Goal: Information Seeking & Learning: Check status

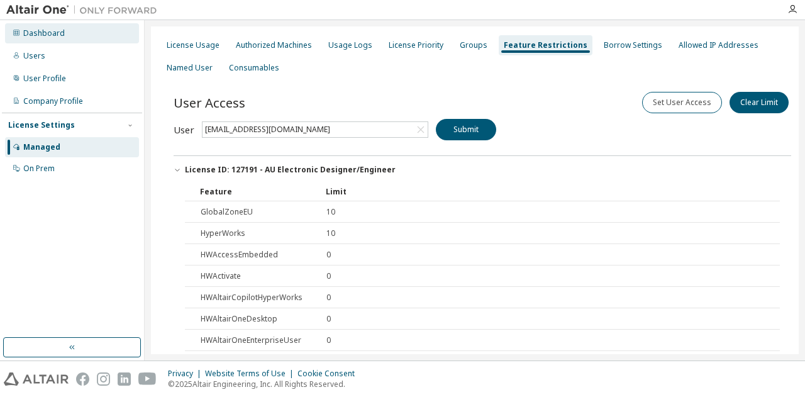
click at [53, 27] on div "Dashboard" at bounding box center [72, 33] width 134 height 20
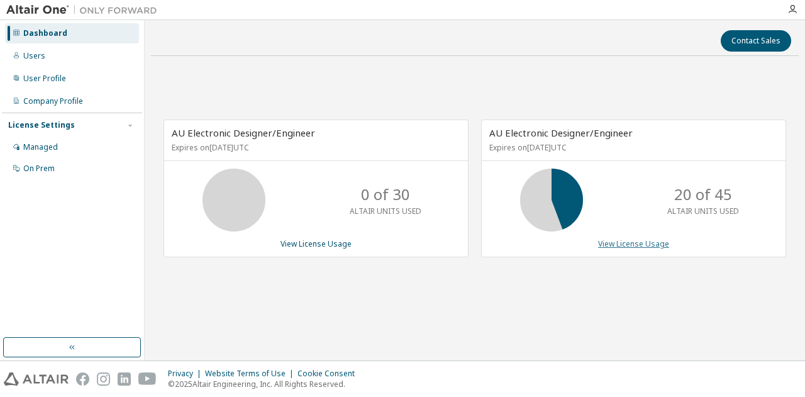
click at [628, 241] on link "View License Usage" at bounding box center [633, 243] width 71 height 11
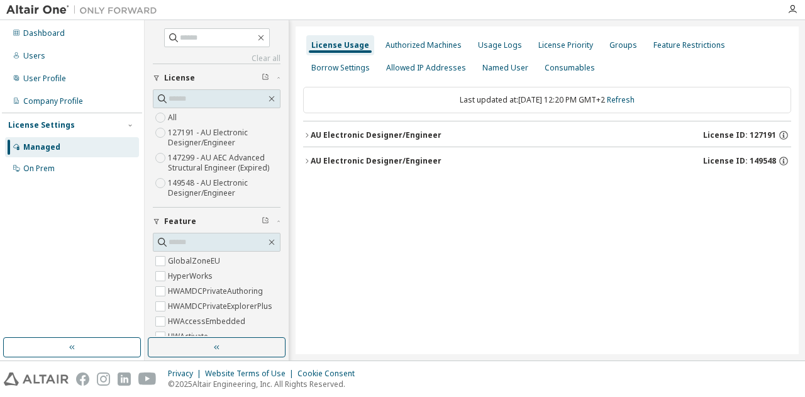
click at [310, 133] on icon "button" at bounding box center [307, 136] width 8 height 8
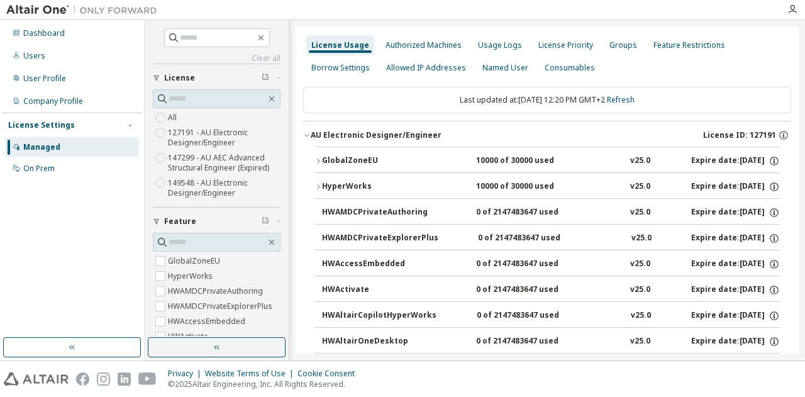
click at [320, 154] on button "GlobalZoneEU 10000 of 30000 used v25.0 Expire date: 2025-11-23" at bounding box center [548, 161] width 466 height 28
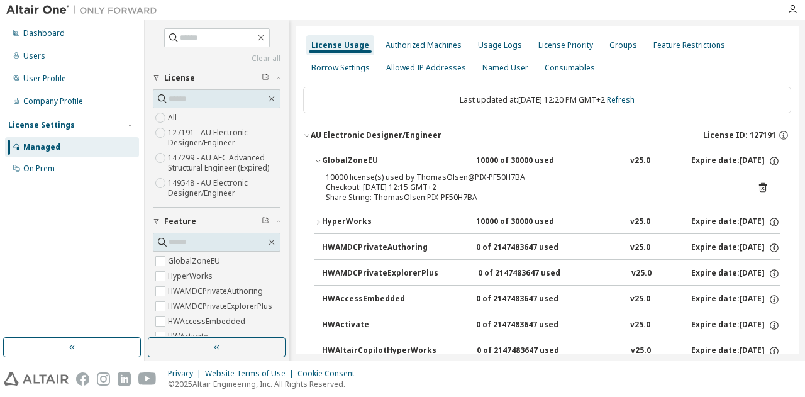
click at [317, 220] on icon "button" at bounding box center [319, 222] width 8 height 8
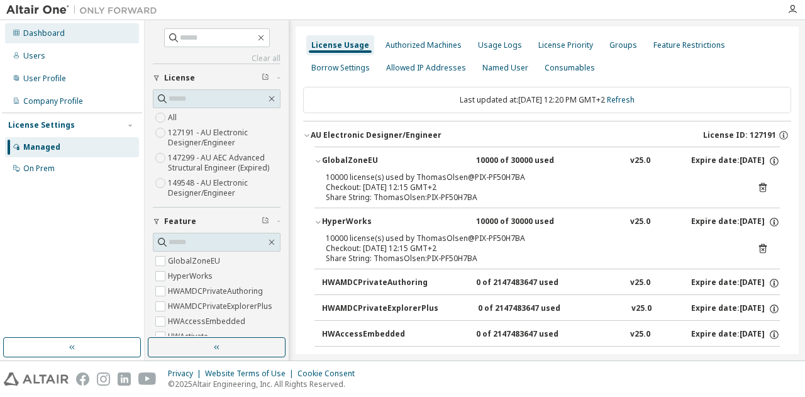
click at [40, 31] on div "Dashboard" at bounding box center [44, 33] width 42 height 10
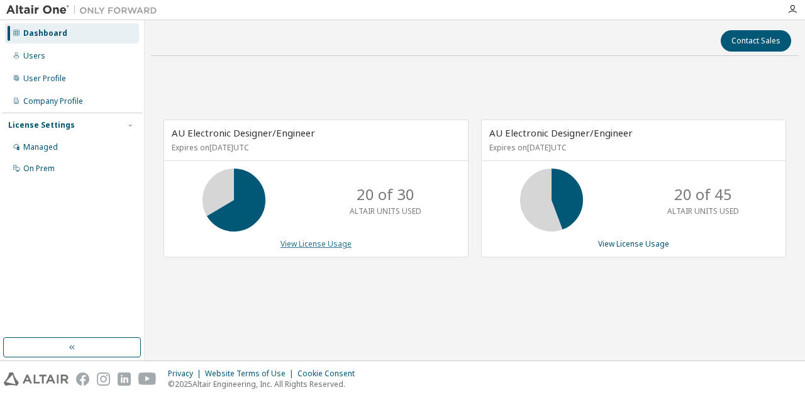
click at [311, 240] on link "View License Usage" at bounding box center [316, 243] width 71 height 11
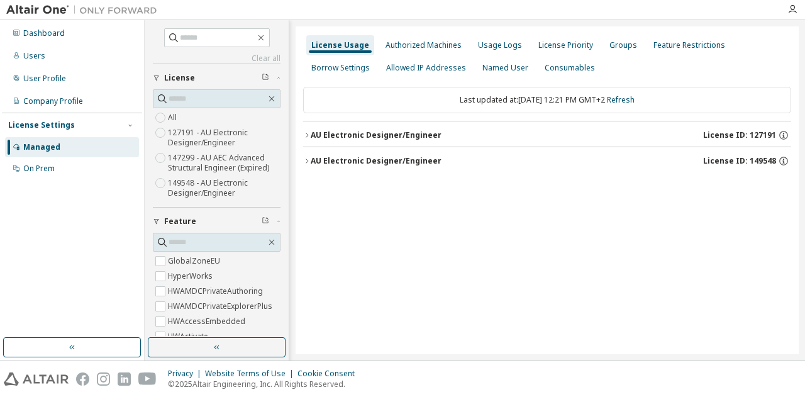
click at [306, 132] on icon "button" at bounding box center [307, 136] width 8 height 8
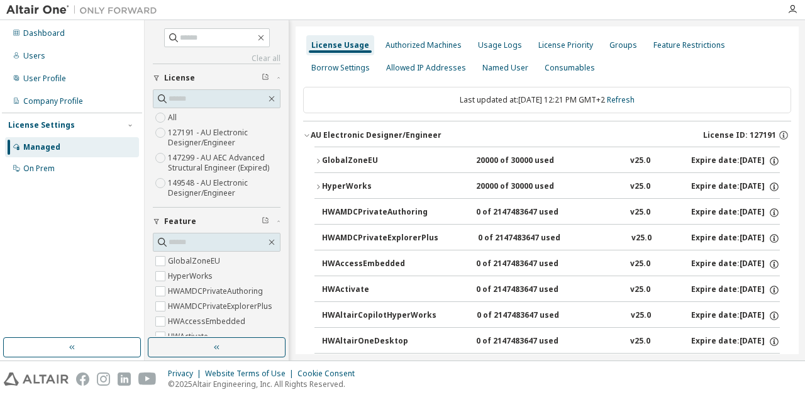
click at [318, 159] on icon "button" at bounding box center [318, 161] width 3 height 4
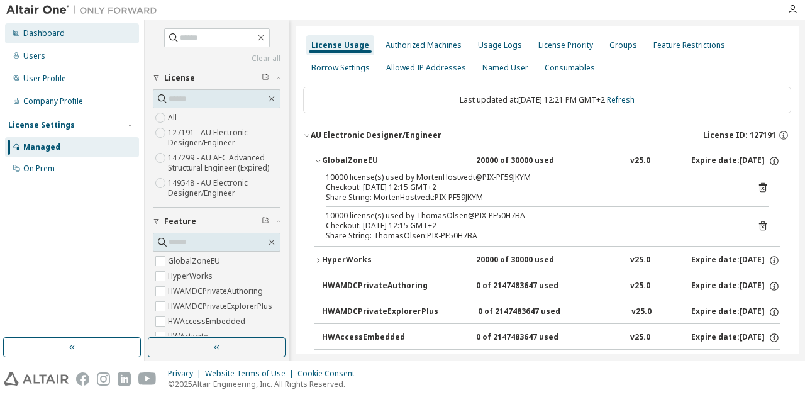
click at [39, 28] on div "Dashboard" at bounding box center [44, 33] width 42 height 10
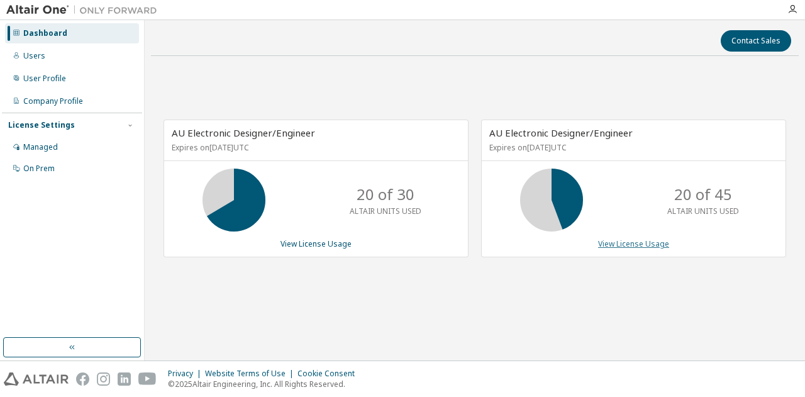
click at [654, 240] on link "View License Usage" at bounding box center [633, 243] width 71 height 11
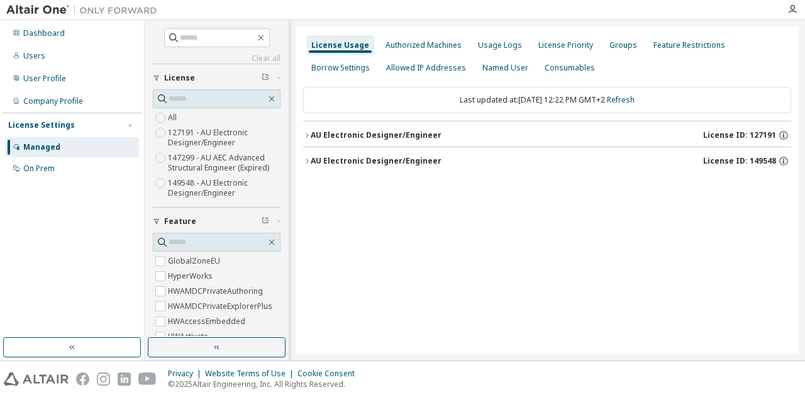
click at [310, 132] on icon "button" at bounding box center [307, 136] width 8 height 8
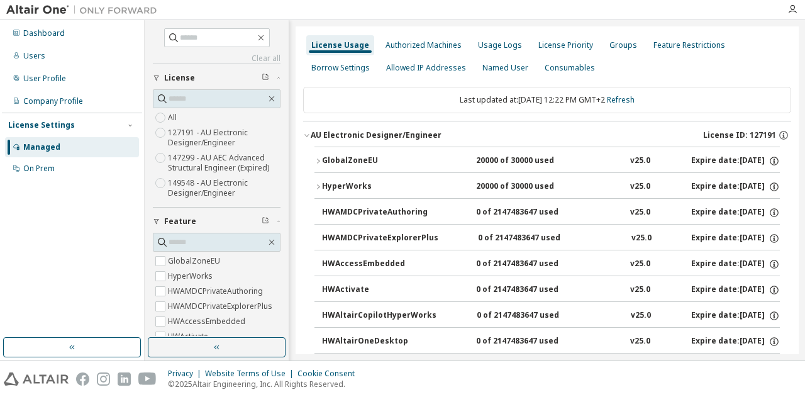
click at [316, 155] on button "GlobalZoneEU 20000 of 30000 used v25.0 Expire date: [DATE]" at bounding box center [548, 161] width 466 height 28
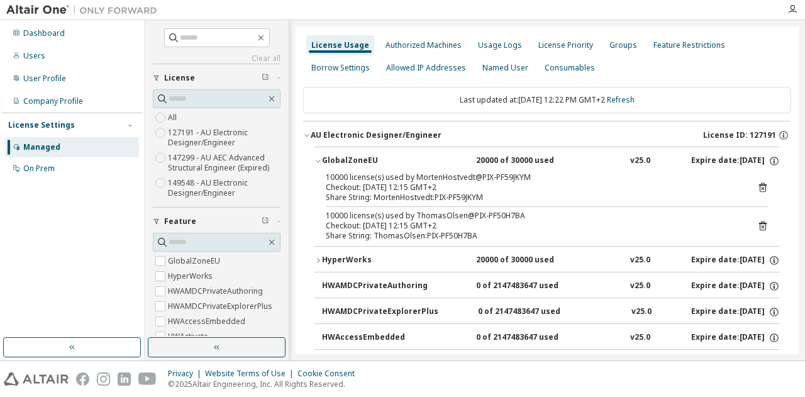
click at [316, 257] on icon "button" at bounding box center [319, 261] width 8 height 8
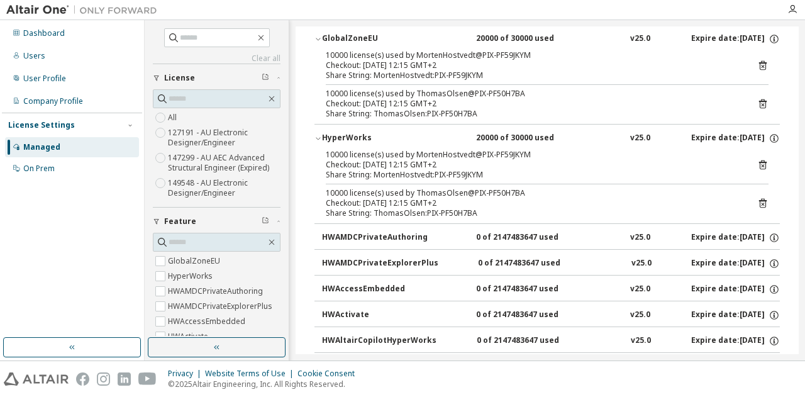
scroll to position [126, 0]
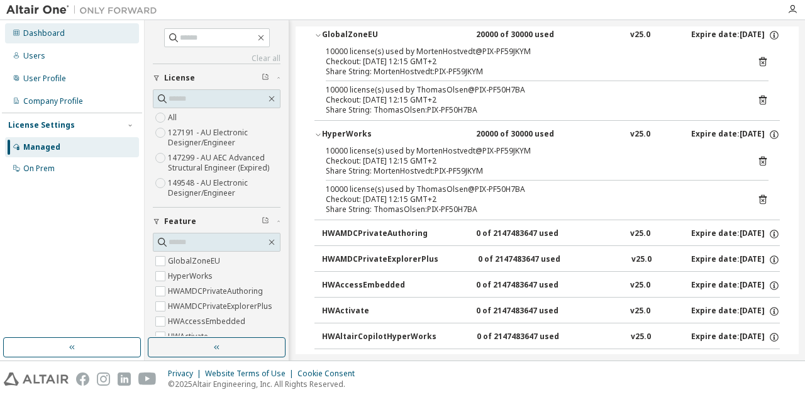
click at [39, 37] on div "Dashboard" at bounding box center [44, 33] width 42 height 10
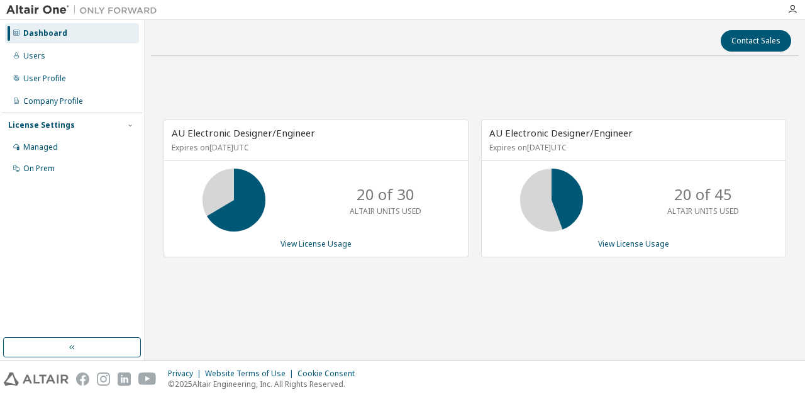
click at [42, 31] on div "Dashboard" at bounding box center [45, 33] width 44 height 10
click at [612, 245] on link "View License Usage" at bounding box center [633, 243] width 71 height 11
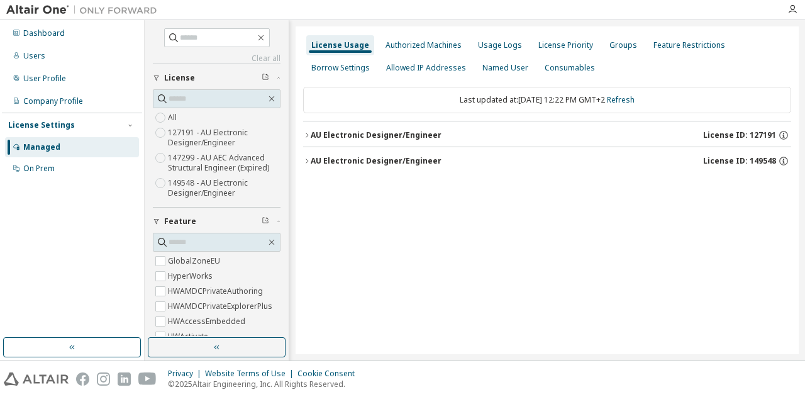
click at [305, 133] on icon "button" at bounding box center [307, 136] width 8 height 8
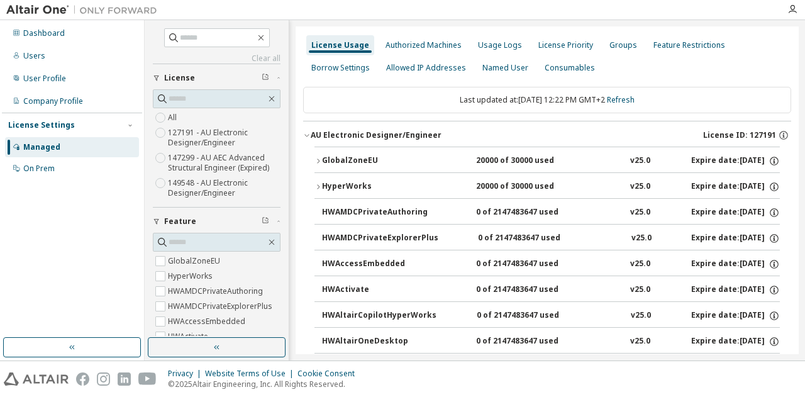
click at [305, 133] on icon "button" at bounding box center [307, 136] width 8 height 8
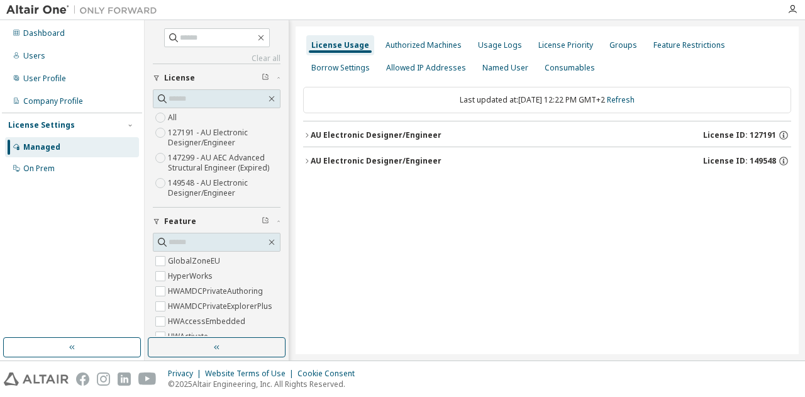
click at [305, 134] on icon "button" at bounding box center [307, 136] width 8 height 8
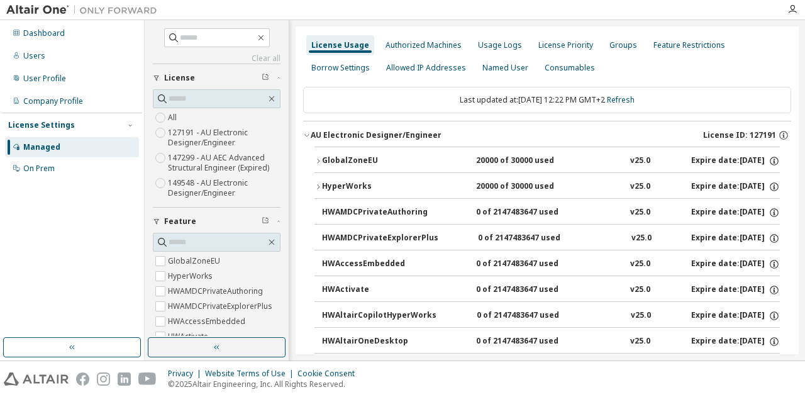
click at [315, 186] on icon "button" at bounding box center [319, 187] width 8 height 8
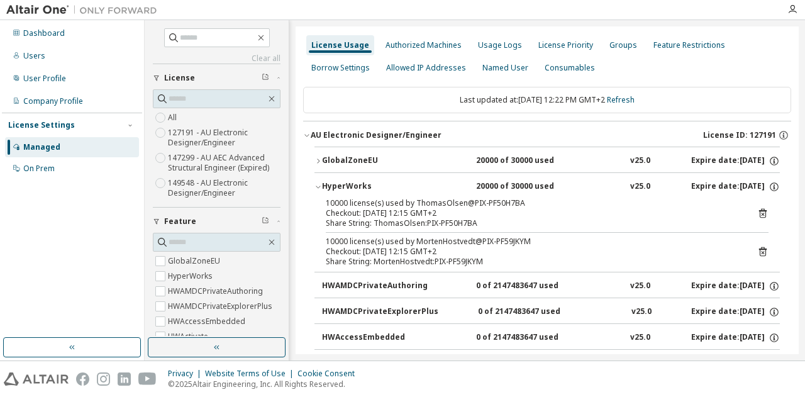
click at [315, 186] on icon "button" at bounding box center [319, 187] width 8 height 8
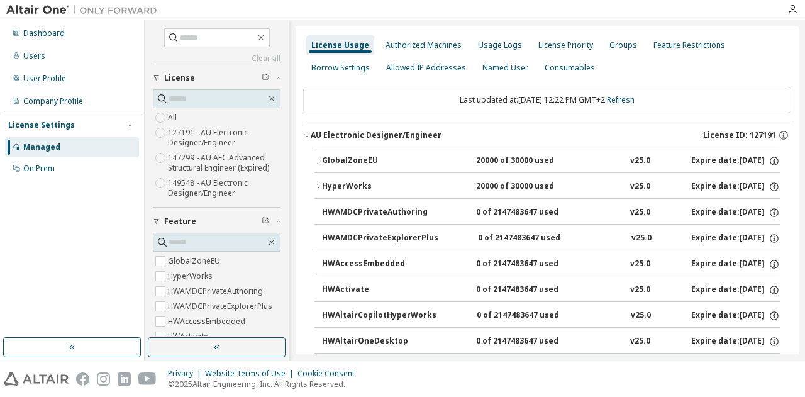
click at [320, 164] on button "GlobalZoneEU 20000 of 30000 used v25.0 Expire date: [DATE]" at bounding box center [548, 161] width 466 height 28
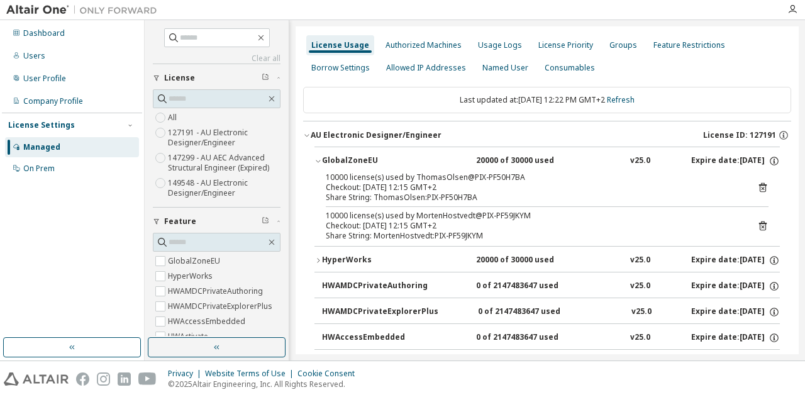
click at [320, 164] on button "GlobalZoneEU 20000 of 30000 used v25.0 Expire date: [DATE]" at bounding box center [548, 161] width 466 height 28
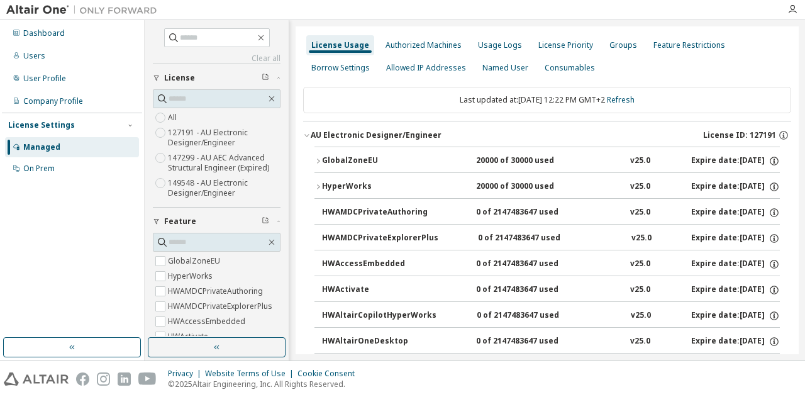
click at [320, 164] on button "GlobalZoneEU 20000 of 30000 used v25.0 Expire date: [DATE]" at bounding box center [548, 161] width 466 height 28
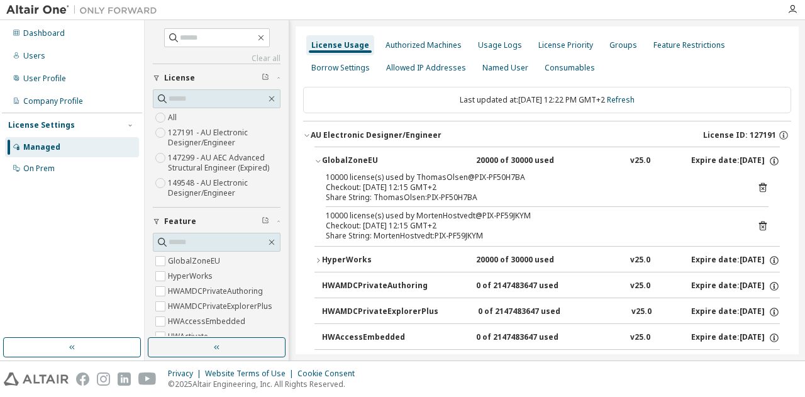
click at [320, 164] on button "GlobalZoneEU 20000 of 30000 used v25.0 Expire date: [DATE]" at bounding box center [548, 161] width 466 height 28
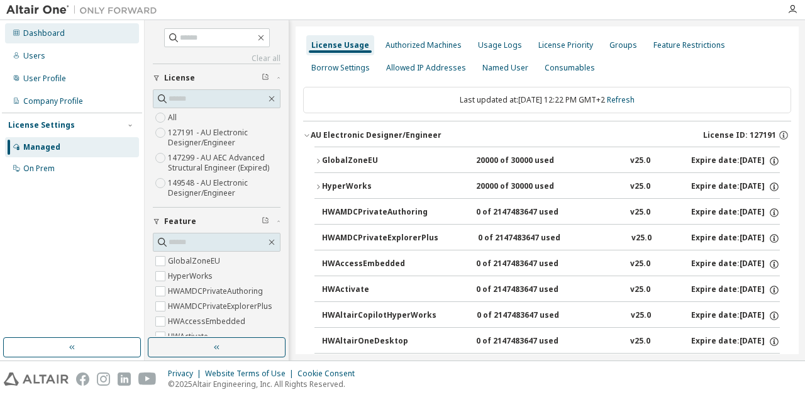
click at [38, 31] on div "Dashboard" at bounding box center [44, 33] width 42 height 10
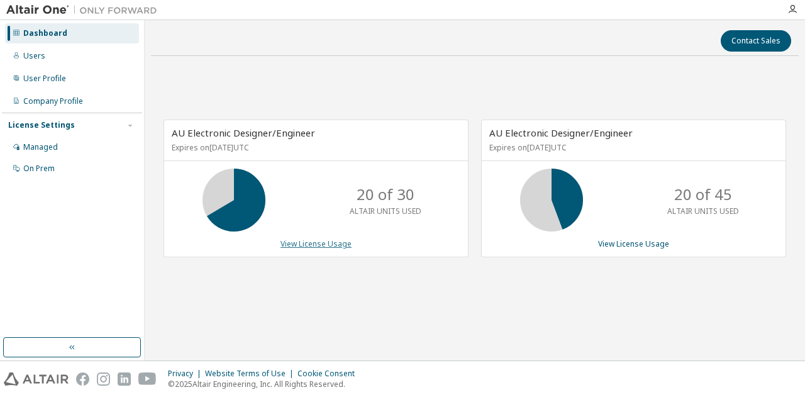
click at [336, 238] on link "View License Usage" at bounding box center [316, 243] width 71 height 11
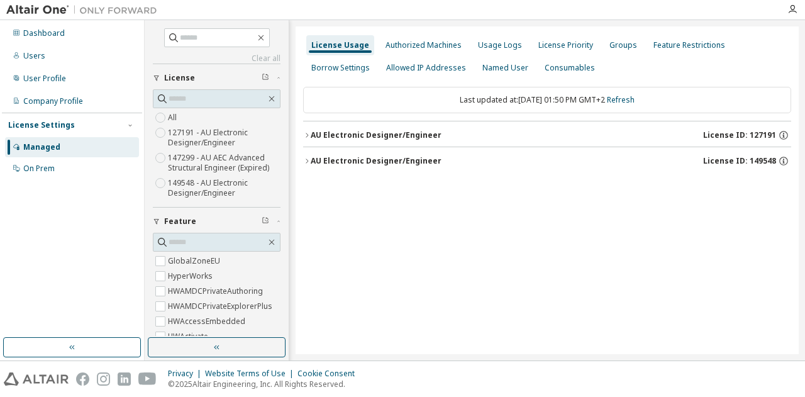
click at [308, 132] on icon "button" at bounding box center [307, 136] width 8 height 8
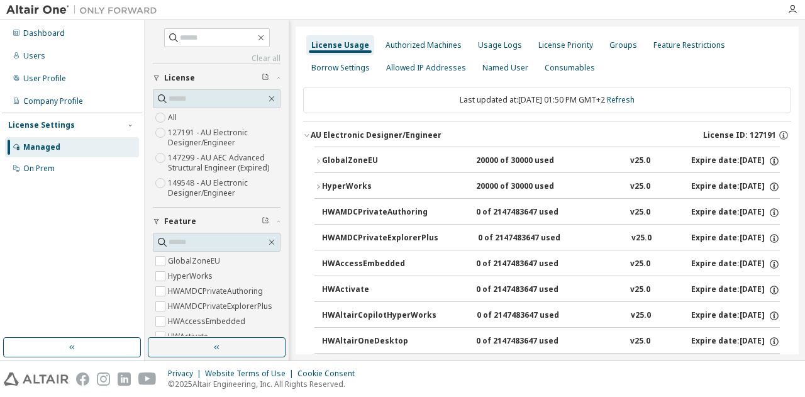
click at [317, 159] on icon "button" at bounding box center [319, 161] width 8 height 8
